Goal: Check status: Check status

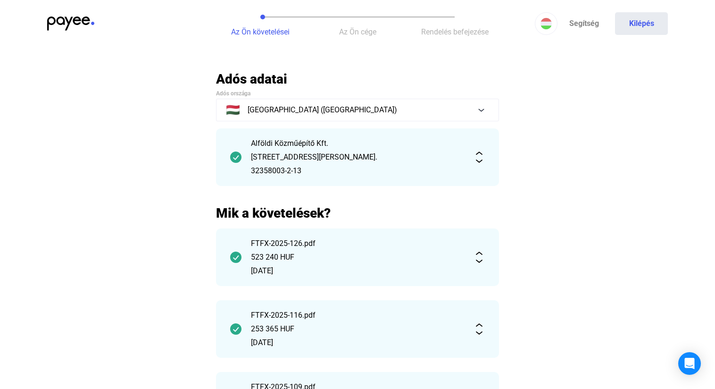
click at [61, 18] on img at bounding box center [70, 24] width 47 height 14
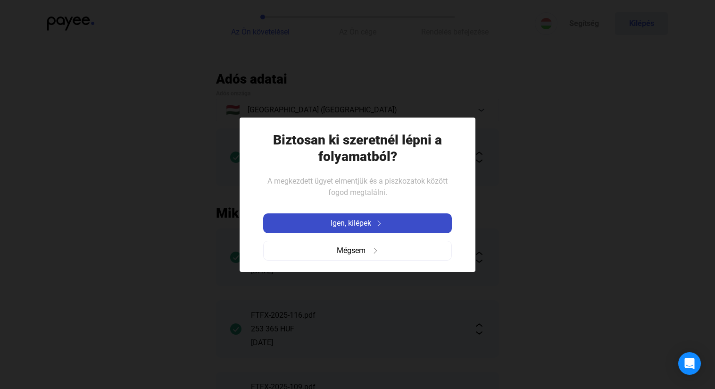
click at [339, 226] on span "Igen, kilépek" at bounding box center [351, 222] width 41 height 11
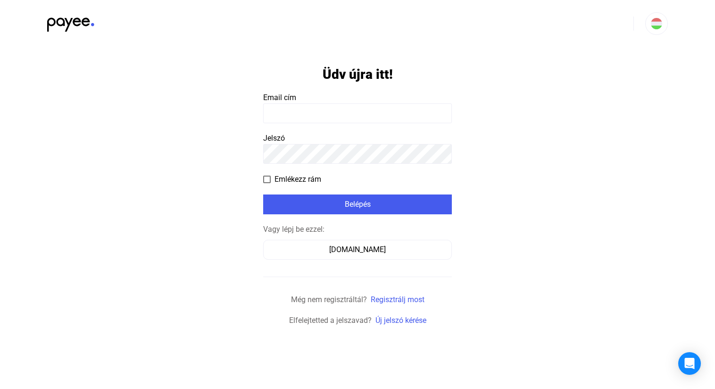
click at [263, 111] on app-form-template "Üdv újra itt! Email cím Jelszó Emlékezz rám Belépés Vagy lépj be ezzel: [DOMAIN…" at bounding box center [357, 186] width 715 height 279
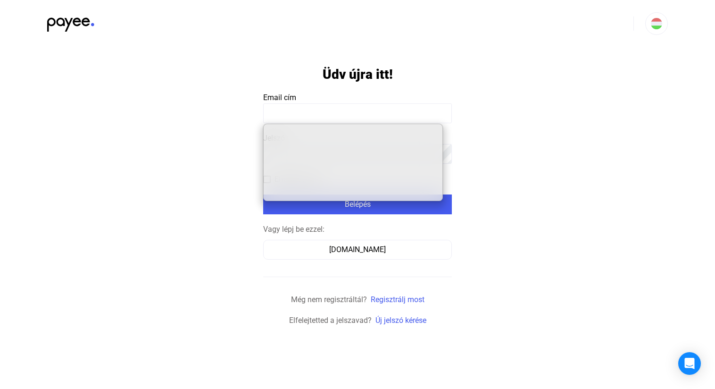
click at [285, 116] on input at bounding box center [357, 113] width 189 height 20
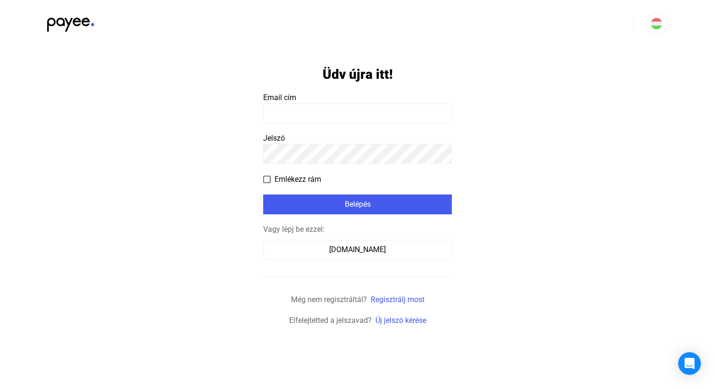
type input "**********"
click at [328, 192] on form "**********" at bounding box center [357, 186] width 189 height 279
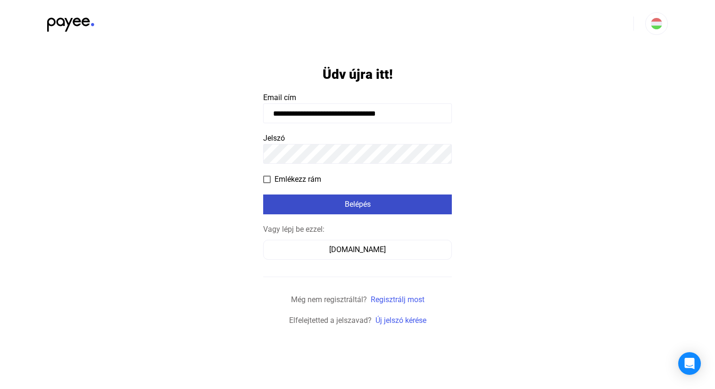
click at [329, 199] on div "Belépés" at bounding box center [357, 204] width 183 height 11
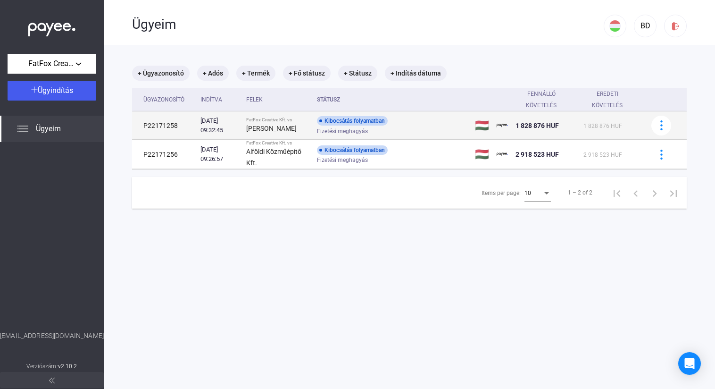
click at [357, 123] on div "Kibocsátás folyamatban" at bounding box center [352, 120] width 71 height 9
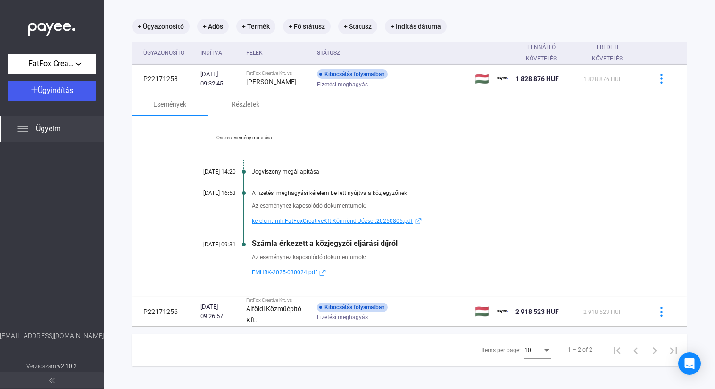
scroll to position [50, 0]
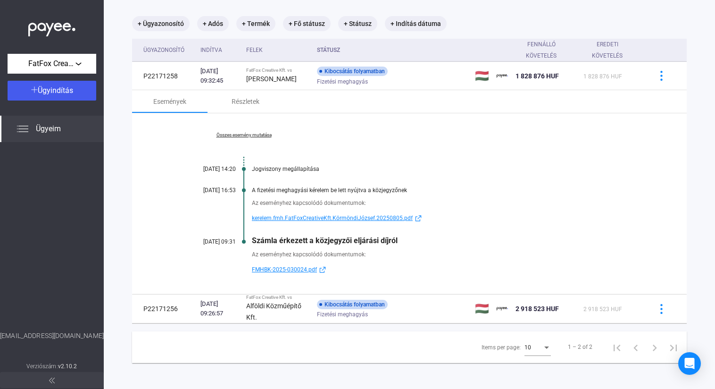
click at [398, 215] on span "kerelem.fmh.FatFoxCreativeKft.KörmöndiJózsef.20250805.pdf" at bounding box center [332, 217] width 161 height 11
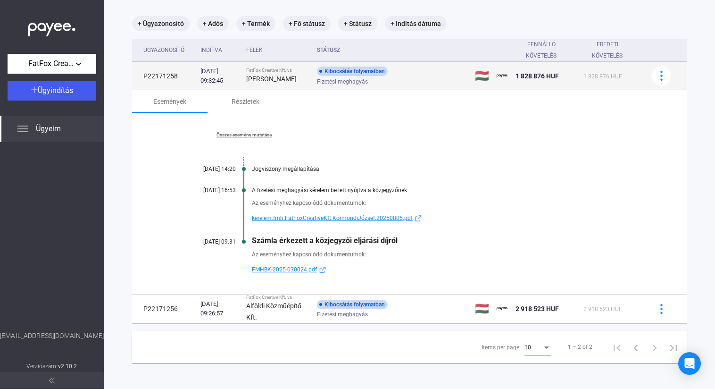
drag, startPoint x: 391, startPoint y: 71, endPoint x: 331, endPoint y: 69, distance: 60.4
click at [331, 69] on div "Kibocsátás folyamatban" at bounding box center [352, 70] width 71 height 9
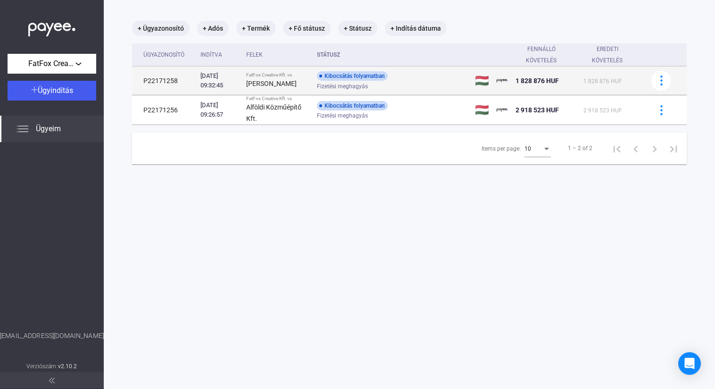
scroll to position [45, 0]
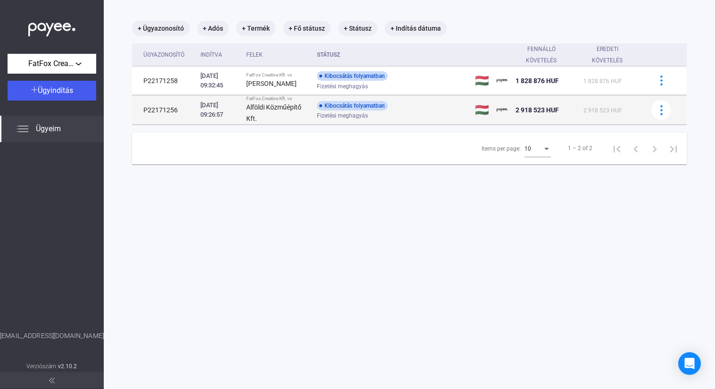
copy div "Kibocsátás folyamatban"
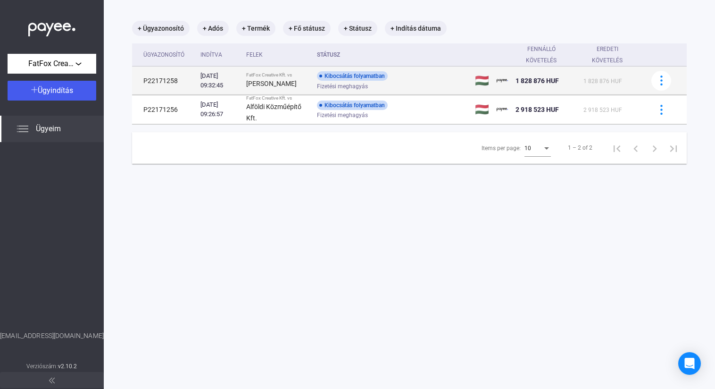
click at [404, 80] on div "Kibocsátás folyamatban Fizetési meghagyás" at bounding box center [392, 80] width 150 height 18
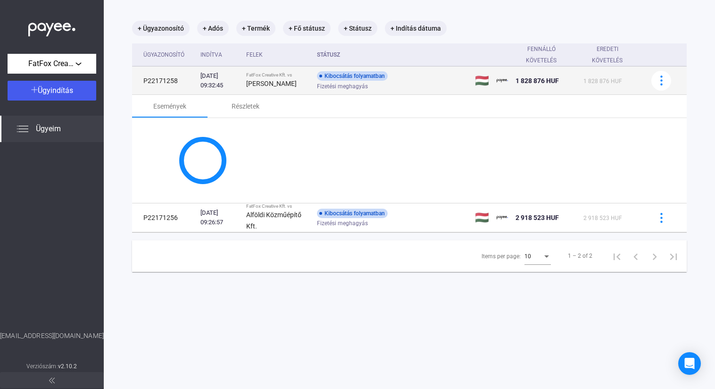
scroll to position [50, 0]
